Goal: Transaction & Acquisition: Book appointment/travel/reservation

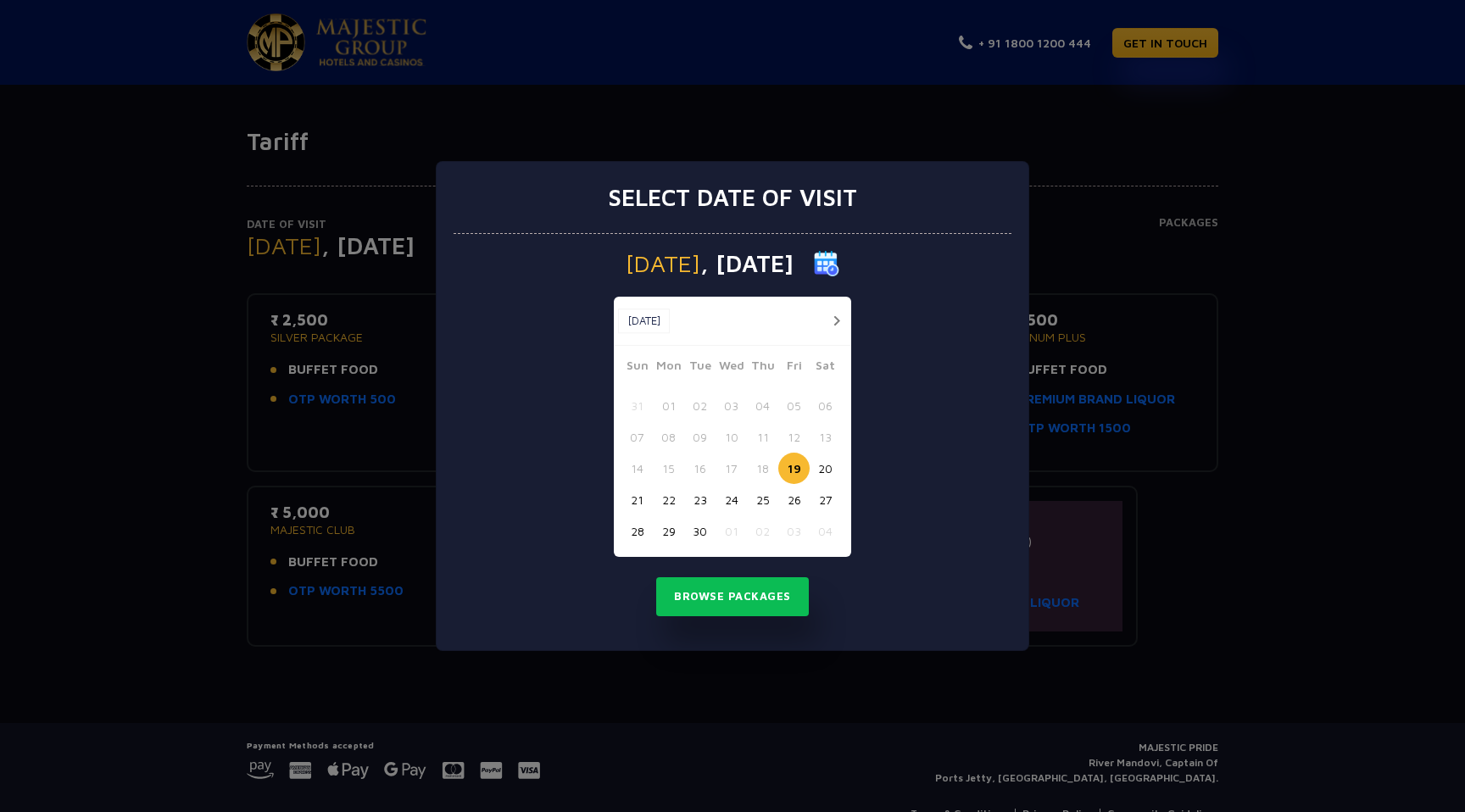
click at [835, 313] on button "button" at bounding box center [836, 320] width 21 height 21
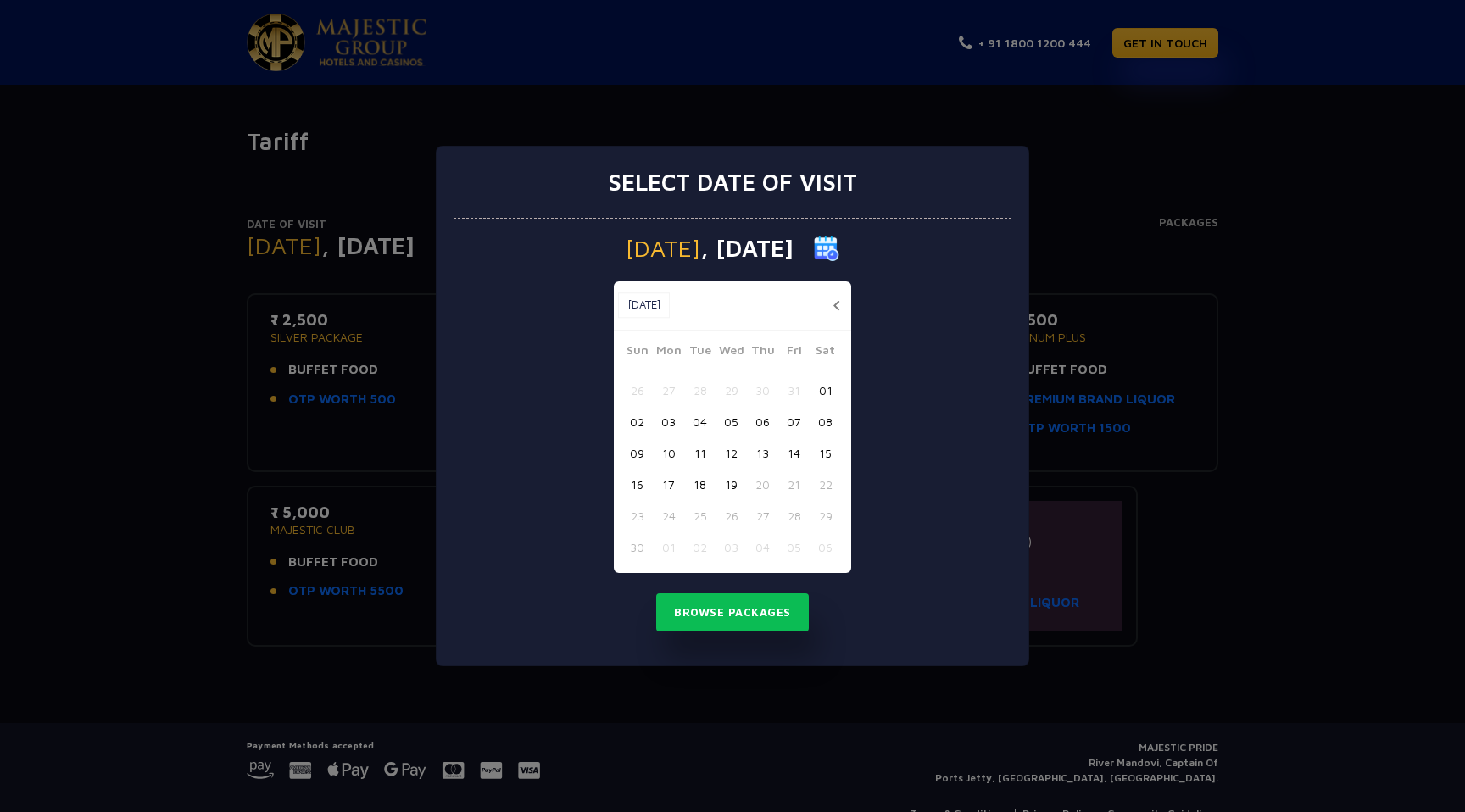
click at [835, 313] on button "button" at bounding box center [836, 305] width 21 height 21
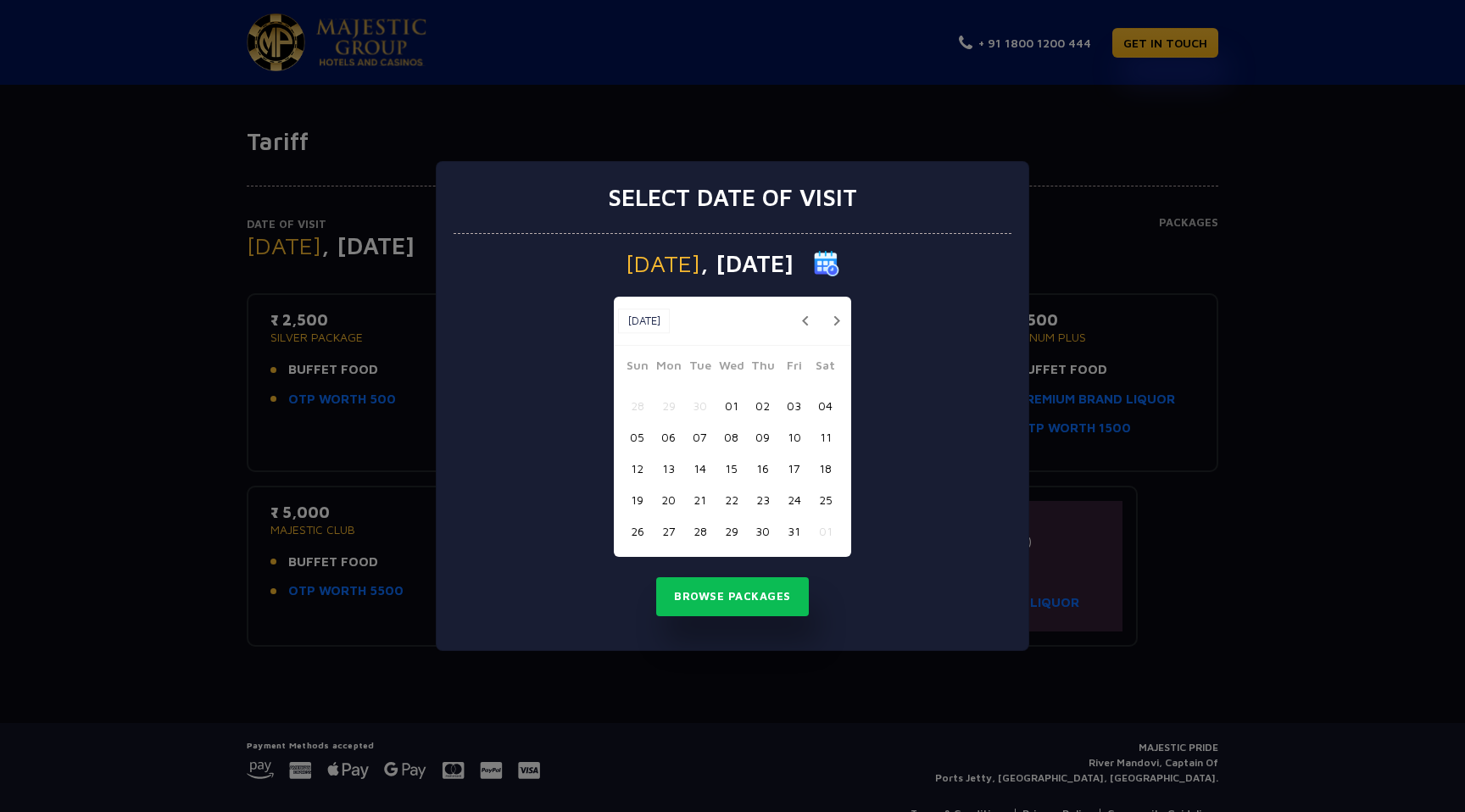
click at [835, 313] on button "button" at bounding box center [836, 320] width 21 height 21
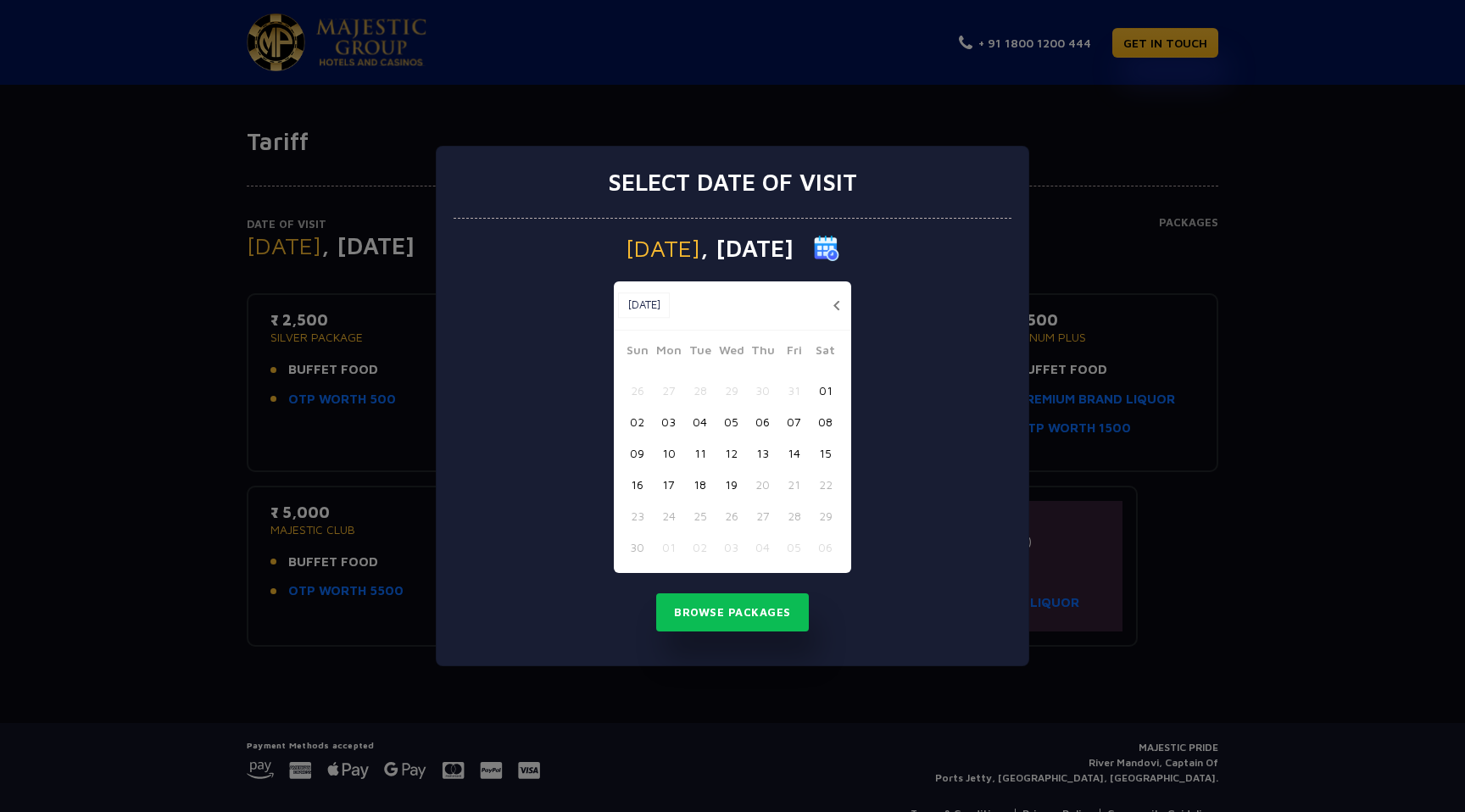
click at [835, 313] on button "button" at bounding box center [836, 305] width 21 height 21
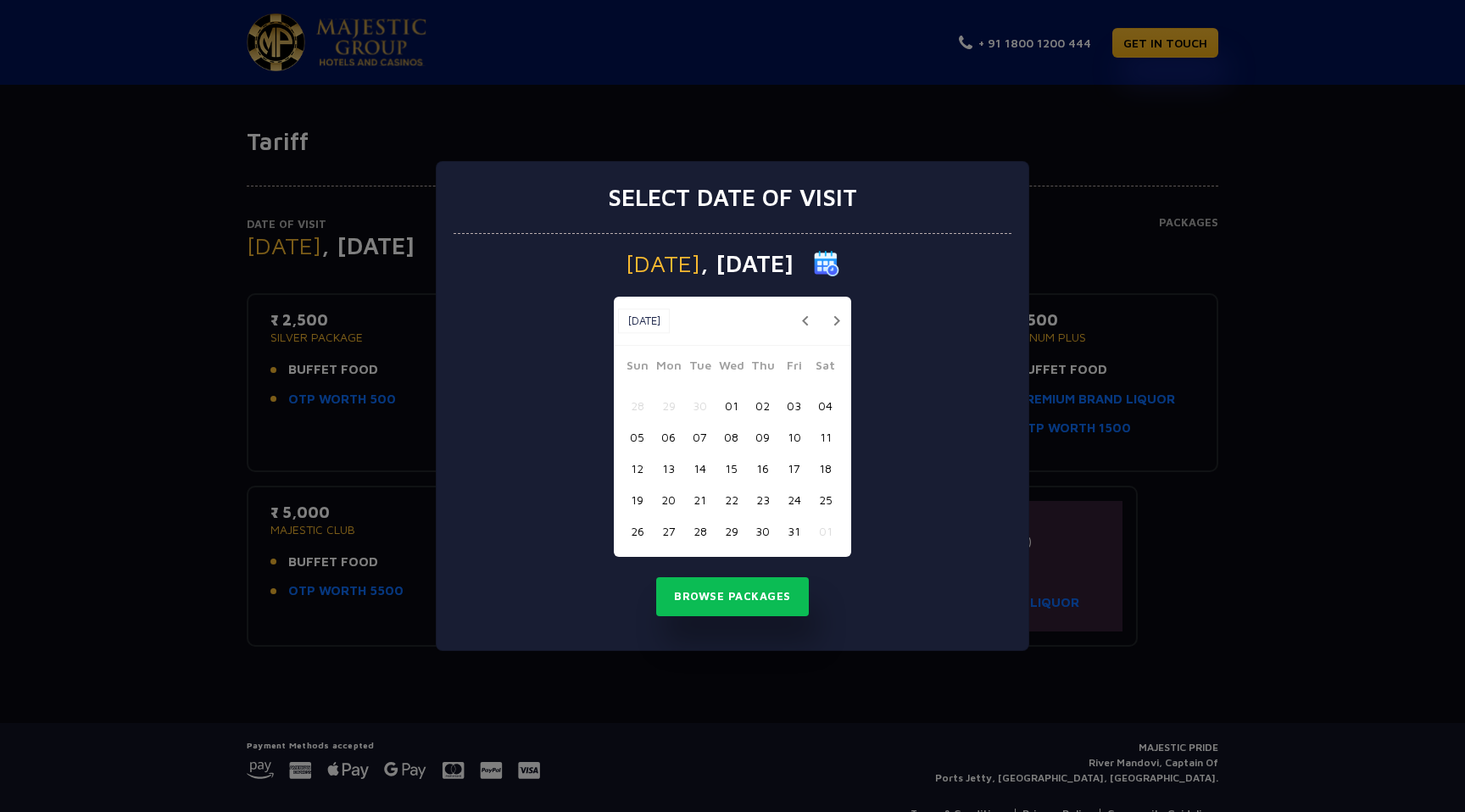
click at [829, 319] on button "button" at bounding box center [836, 320] width 21 height 21
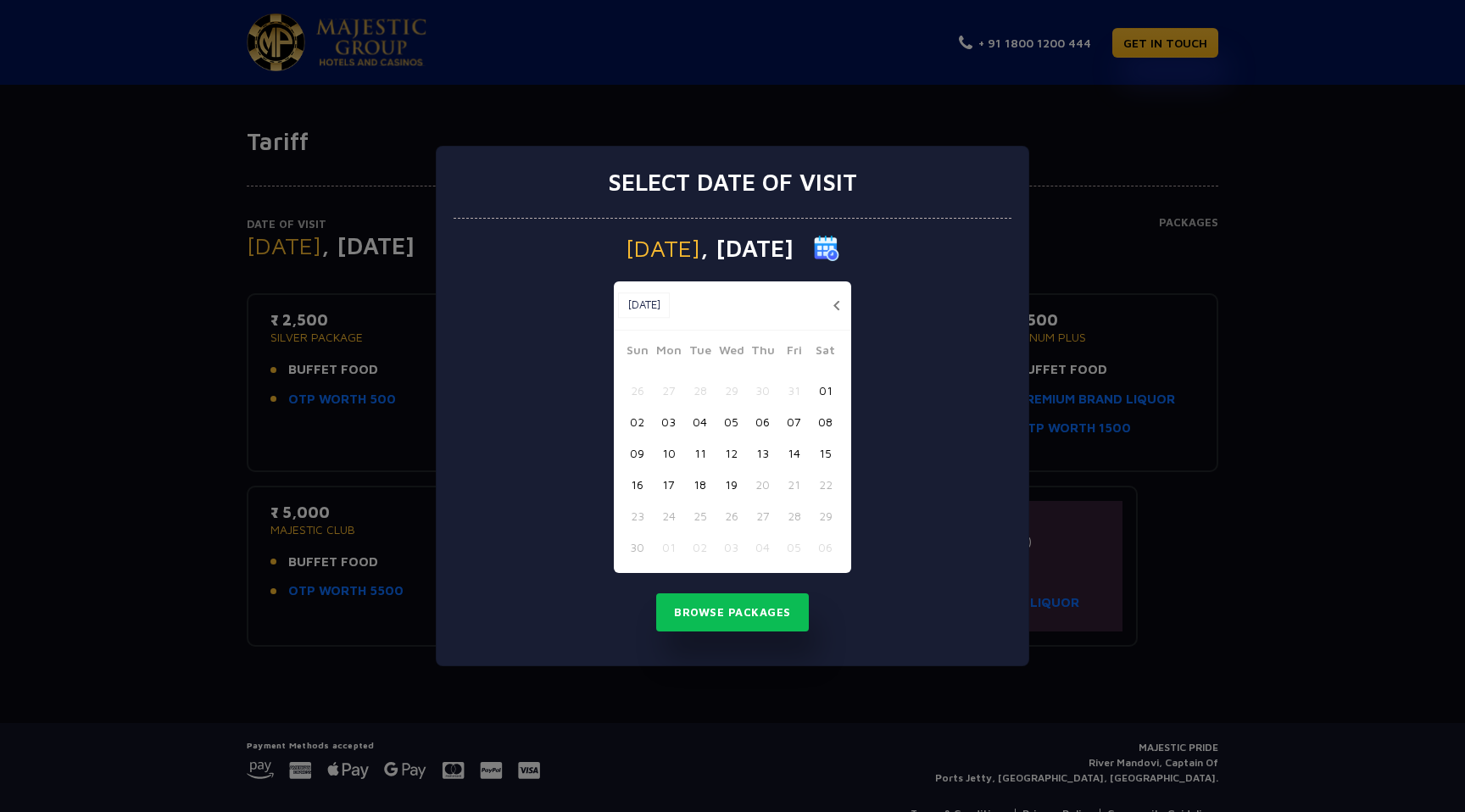
click at [726, 440] on button "12" at bounding box center [732, 453] width 32 height 32
click at [768, 449] on button "13" at bounding box center [762, 453] width 32 height 32
click at [751, 601] on button "Browse Packages" at bounding box center [732, 612] width 153 height 39
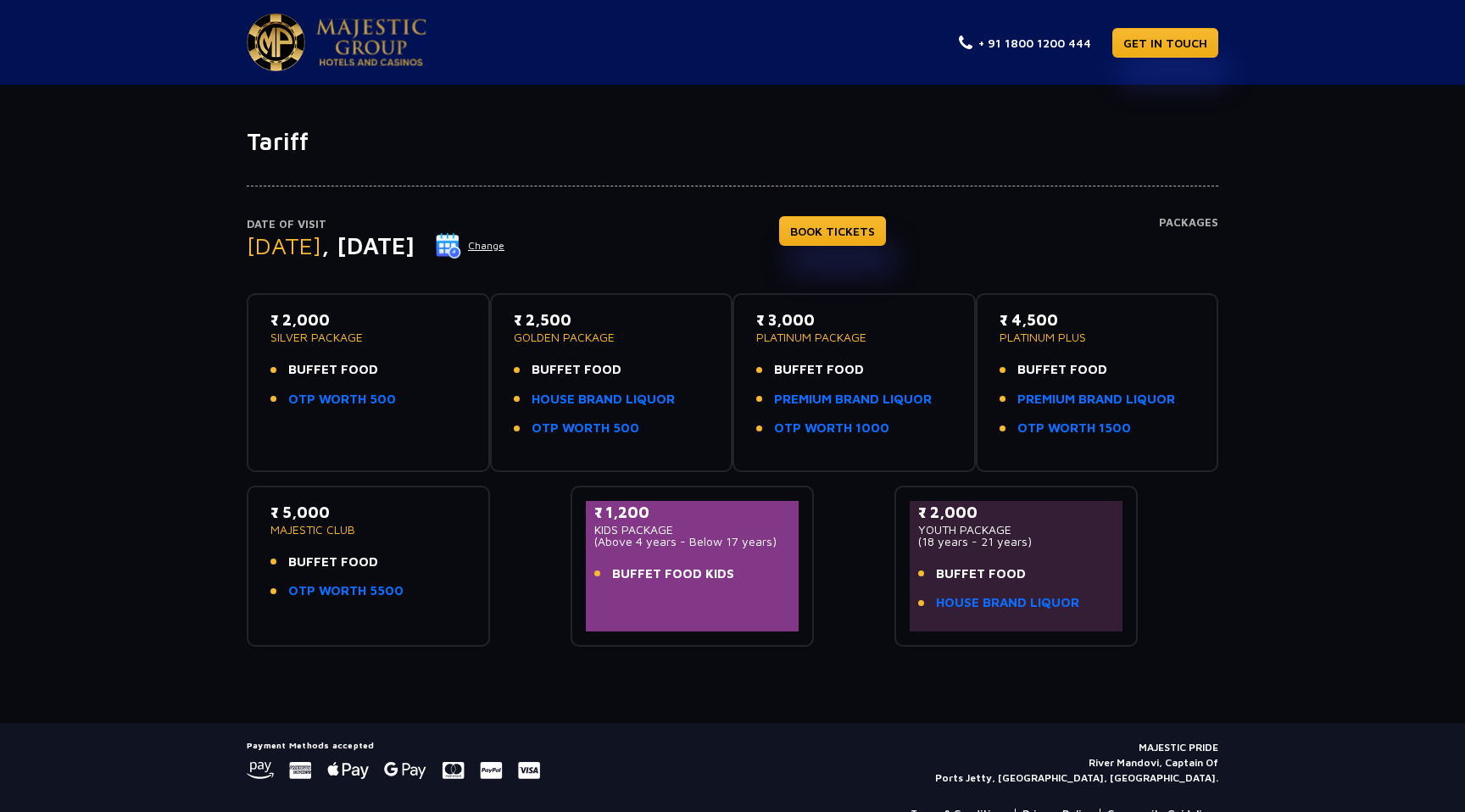
drag, startPoint x: 1155, startPoint y: 440, endPoint x: 1010, endPoint y: 434, distance: 145.1
click at [1010, 434] on div "₹ 4,500 PLATINUM PLUS BUFFET FOOD PREMIUM BRAND LIQUOR OTP WORTH 1500" at bounding box center [1096, 378] width 196 height 140
click at [1386, 440] on div "Date of Visit [DATE] Change BOOK TICKETS Packages ₹ 2,000 SILVER PACKAGE BUFFET…" at bounding box center [732, 402] width 1465 height 491
drag, startPoint x: 1149, startPoint y: 447, endPoint x: 1016, endPoint y: 240, distance: 246.0
click at [1016, 247] on div "Date of Visit [DATE] Change BOOK TICKETS Packages ₹ 2,000 SILVER PACKAGE BUFFET…" at bounding box center [732, 402] width 992 height 491
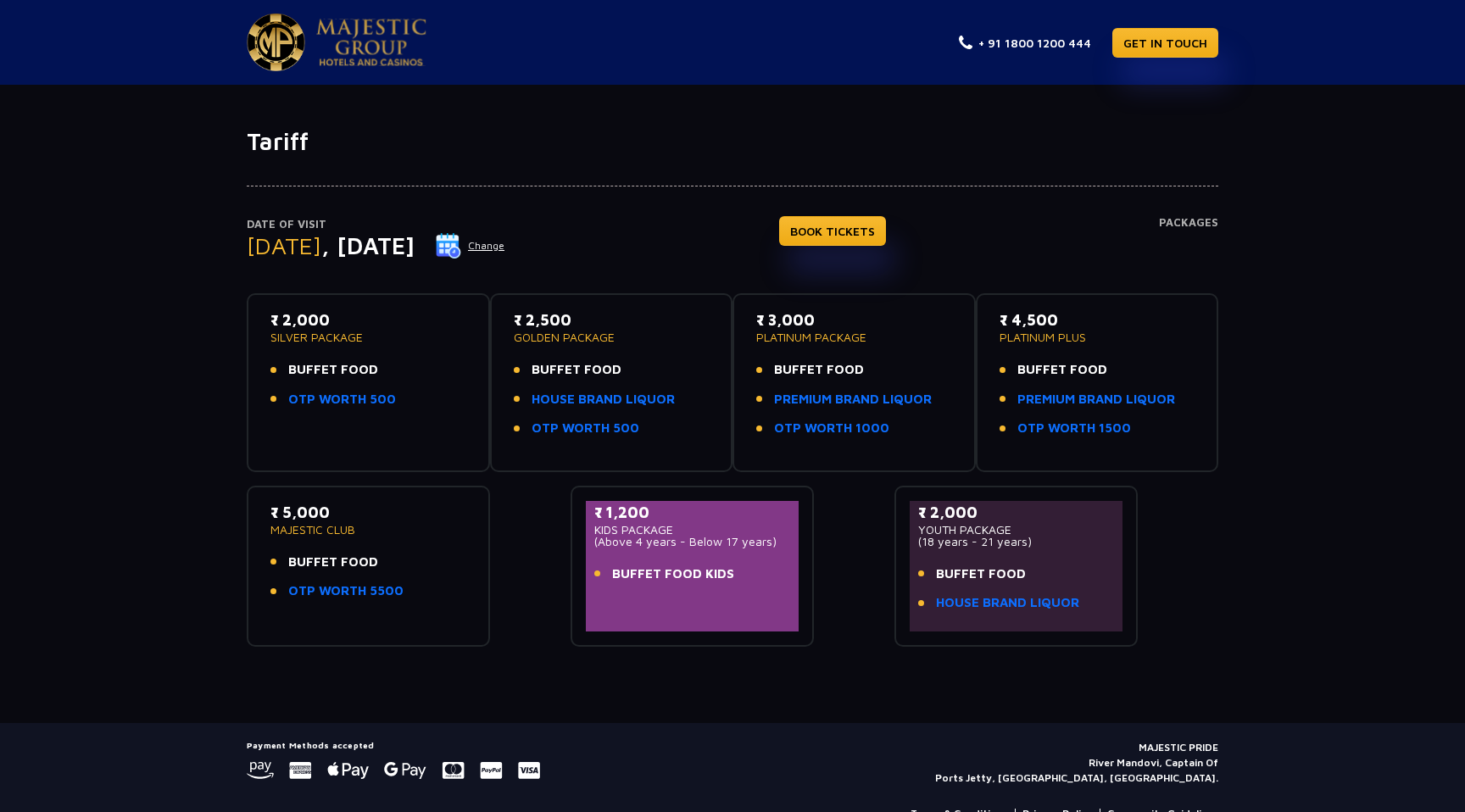
click at [1111, 348] on div "₹ 4,500 PLATINUM PLUS BUFFET FOOD PREMIUM BRAND LIQUOR OTP WORTH 1500" at bounding box center [1096, 378] width 196 height 140
drag, startPoint x: 1085, startPoint y: 327, endPoint x: 1120, endPoint y: 488, distance: 164.8
click at [1120, 488] on div "₹ 2,000 SILVER PACKAGE BUFFET FOOD OTP WORTH 500 ₹ 2,500 GOLDEN PACKAGE BUFFET …" at bounding box center [732, 462] width 971 height 367
click at [1145, 467] on div "₹ 4,500 PLATINUM PLUS BUFFET FOOD PREMIUM BRAND LIQUOR OTP WORTH 1500" at bounding box center [1097, 383] width 244 height 179
